Goal: Information Seeking & Learning: Find contact information

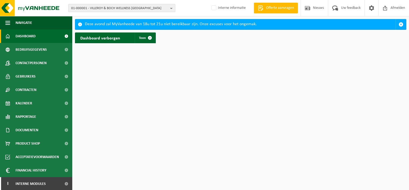
click at [80, 8] on span "01-000001 - VILLEROY & BOCH WELLNESS NV" at bounding box center [119, 8] width 97 height 8
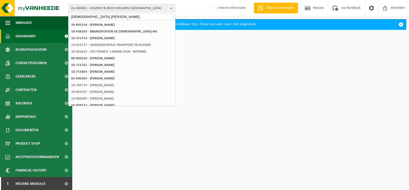
type input "priester dae"
click at [102, 12] on span "01-000001 - VILLEROY & BOCH WELLNESS NV" at bounding box center [119, 8] width 97 height 8
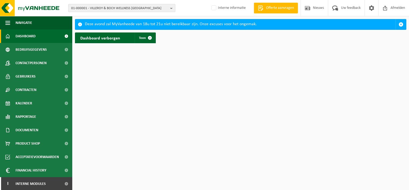
click at [104, 7] on span "01-000001 - VILLEROY & BOCH WELLNESS NV" at bounding box center [119, 8] width 97 height 8
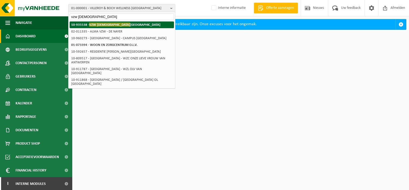
type input "vzw priester"
click at [94, 23] on span "VZW PRIESTER" at bounding box center [109, 25] width 41 height 4
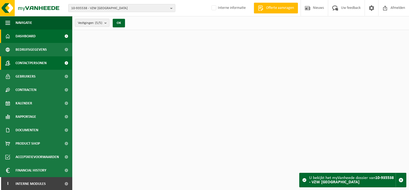
click at [44, 60] on span "Contactpersonen" at bounding box center [31, 62] width 31 height 13
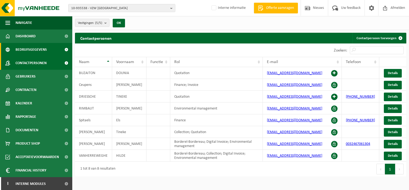
click at [53, 50] on link "Bedrijfsgegevens" at bounding box center [36, 49] width 72 height 13
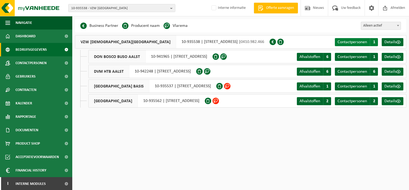
click at [354, 42] on span "Contactpersonen" at bounding box center [352, 42] width 29 height 4
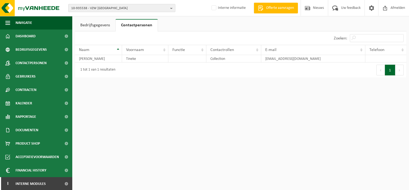
click at [100, 9] on span "10-935538 - VZW [GEOGRAPHIC_DATA]" at bounding box center [119, 8] width 97 height 8
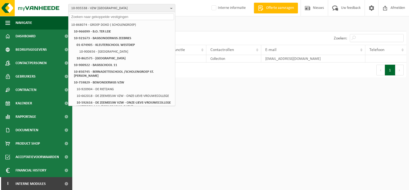
click at [193, 64] on div "1 tot 1 van 1 resultaten" at bounding box center [158, 69] width 166 height 15
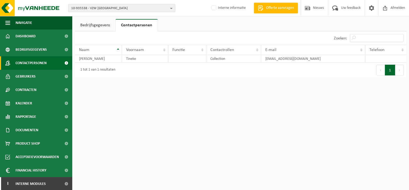
click at [35, 63] on span "Contactpersonen" at bounding box center [31, 62] width 31 height 13
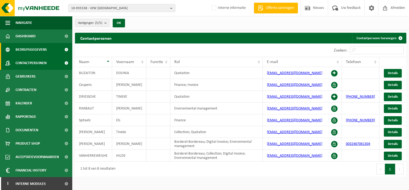
click at [29, 51] on span "Bedrijfsgegevens" at bounding box center [31, 49] width 31 height 13
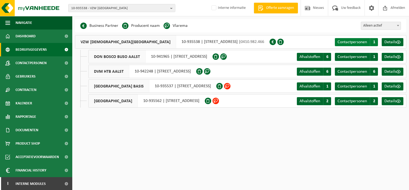
click at [349, 40] on span "Contactpersonen" at bounding box center [352, 42] width 29 height 4
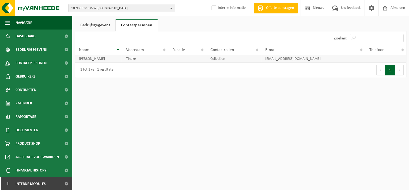
drag, startPoint x: 331, startPoint y: 59, endPoint x: 261, endPoint y: 61, distance: 70.0
click at [261, 61] on td "[EMAIL_ADDRESS][DOMAIN_NAME]" at bounding box center [313, 59] width 104 height 8
drag, startPoint x: 261, startPoint y: 61, endPoint x: 278, endPoint y: 59, distance: 17.3
copy td "[EMAIL_ADDRESS][DOMAIN_NAME]"
